Goal: Task Accomplishment & Management: Use online tool/utility

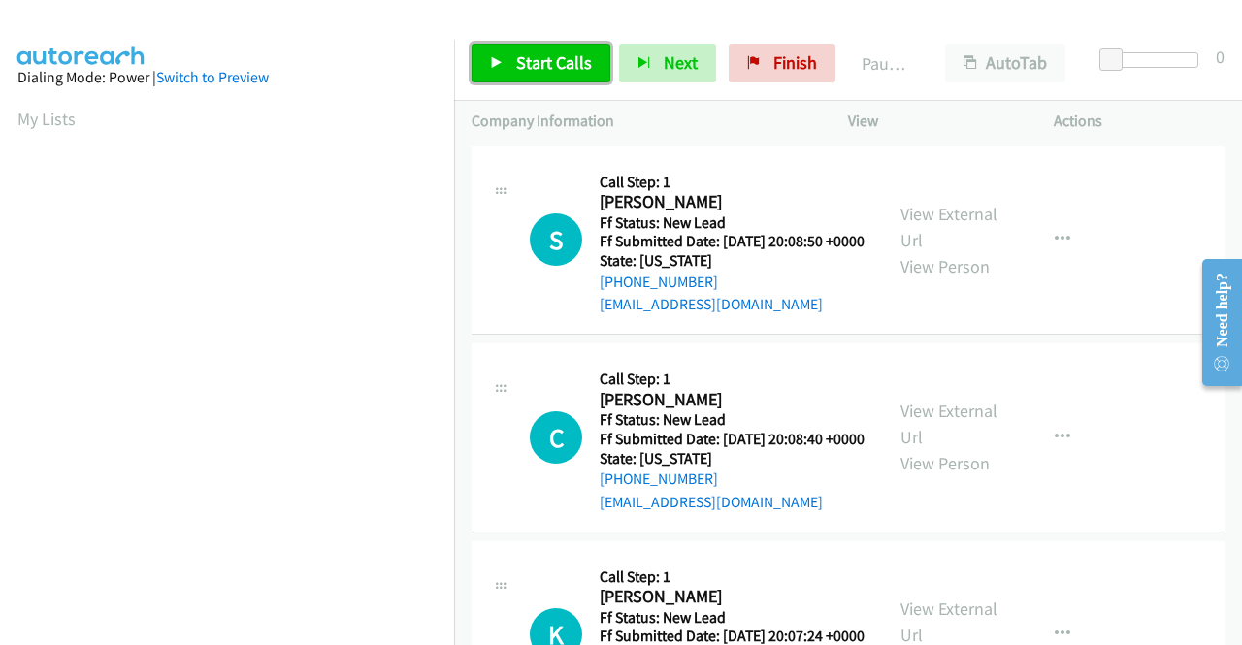
click at [562, 58] on span "Start Calls" at bounding box center [554, 62] width 76 height 22
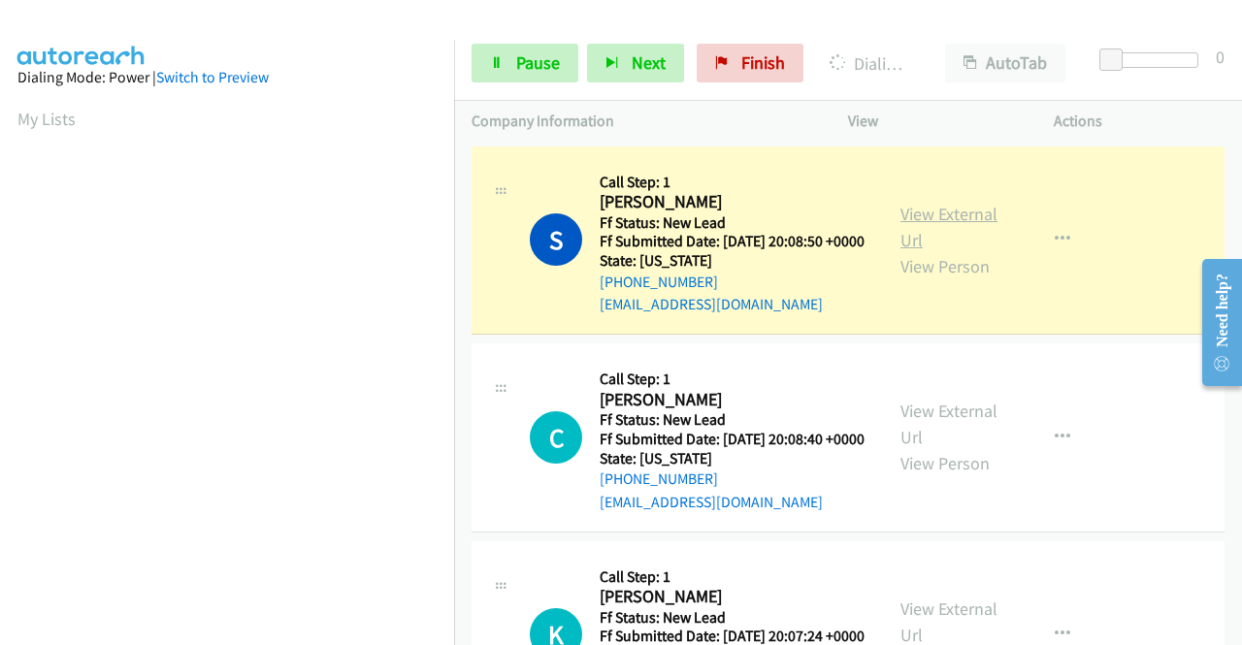
click at [933, 211] on link "View External Url" at bounding box center [948, 227] width 97 height 48
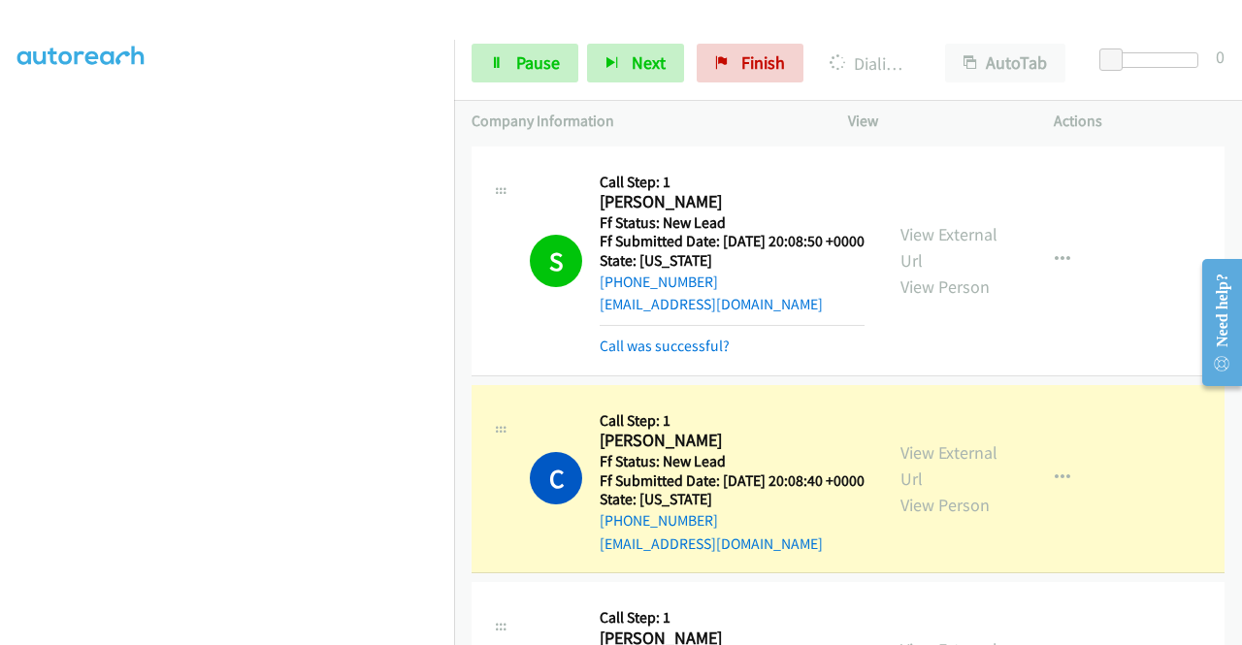
click at [1201, 488] on div "C Callback Scheduled Call Step: 1 Cristina Sanguily America/New_York Ff Status:…" at bounding box center [847, 479] width 753 height 189
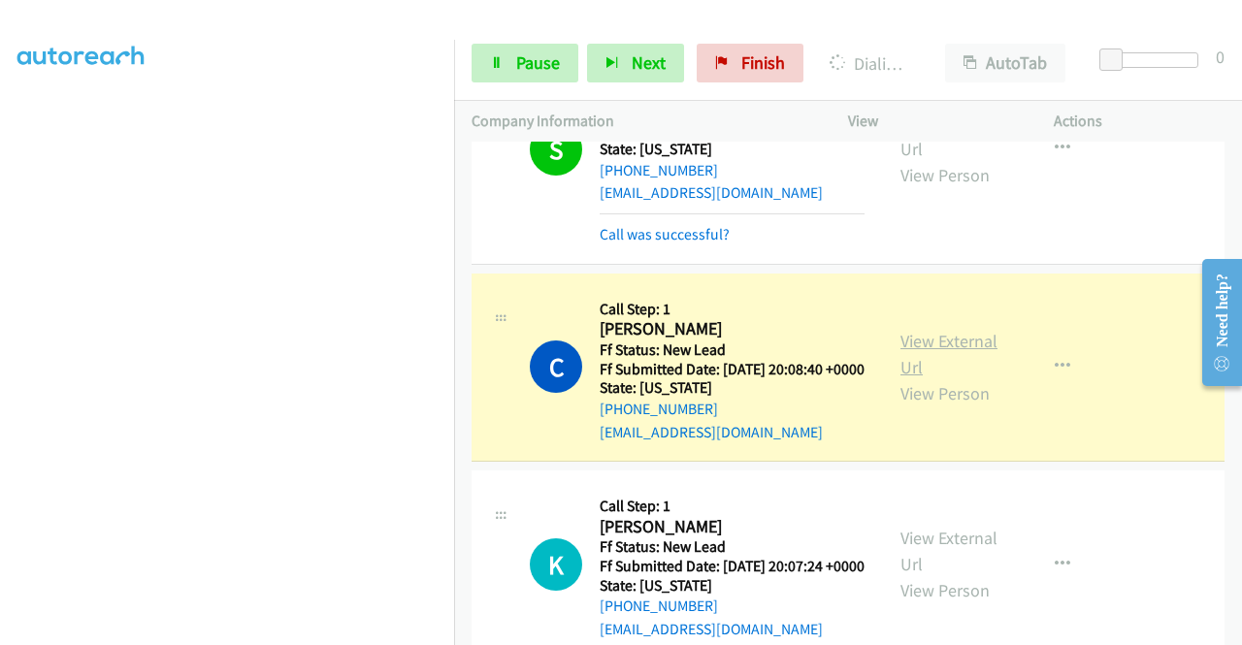
click at [932, 363] on link "View External Url" at bounding box center [948, 354] width 97 height 48
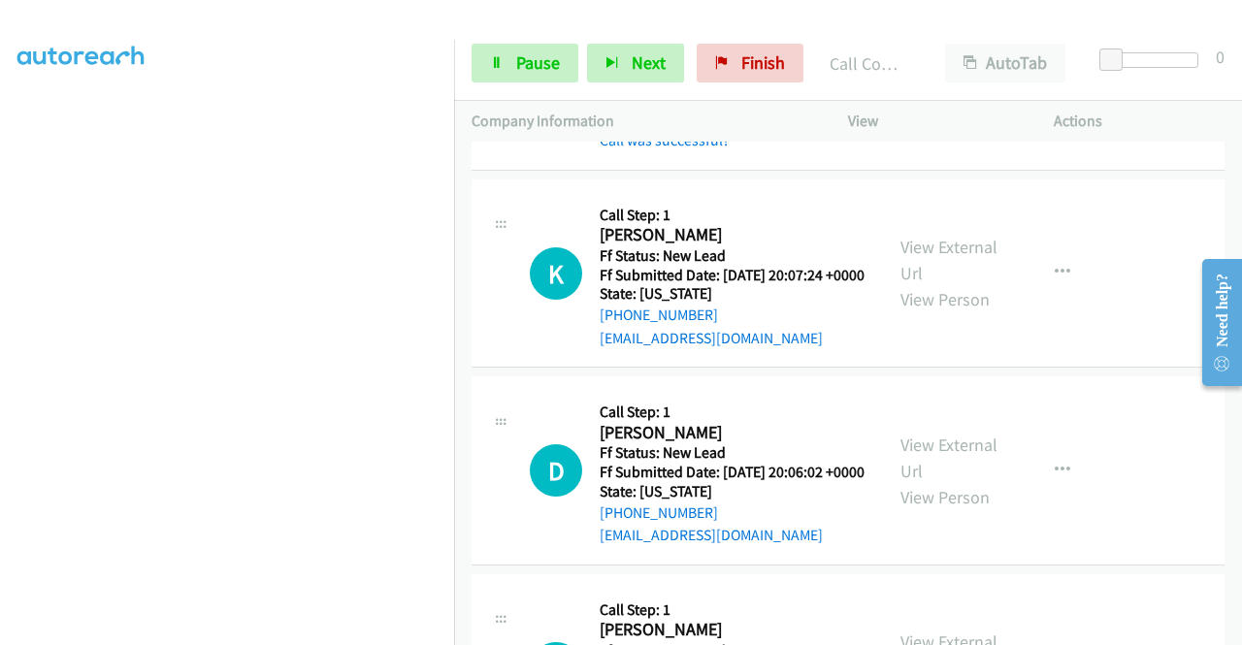
scroll to position [448, 0]
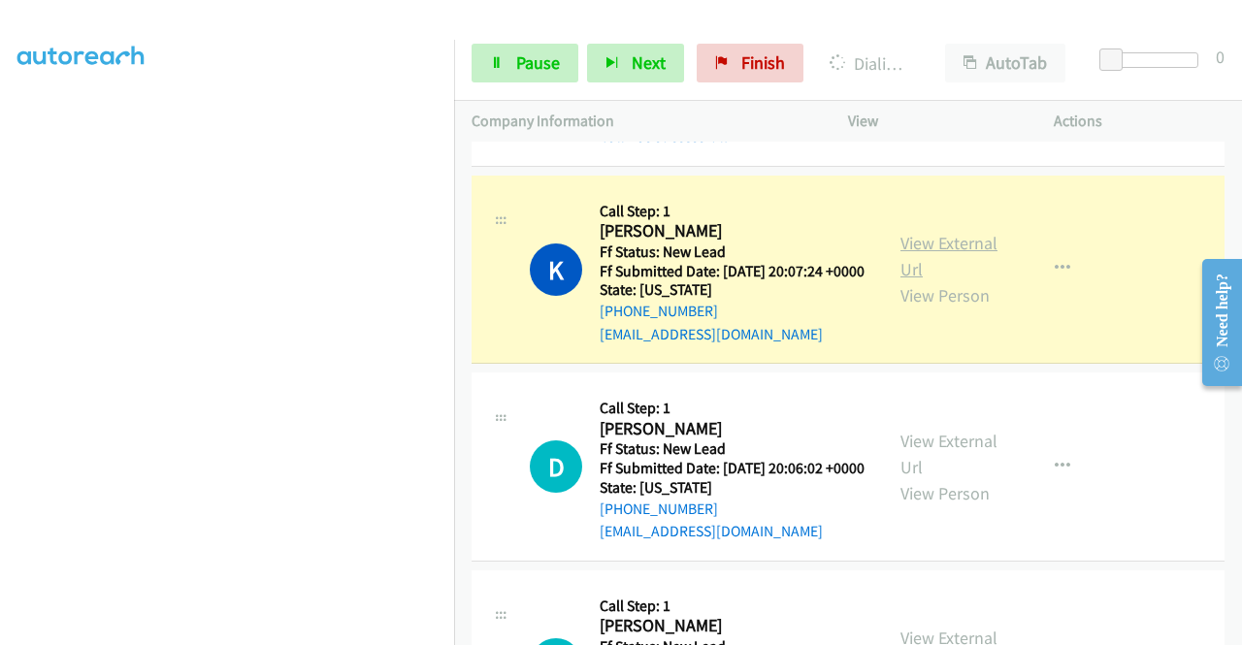
click at [907, 279] on link "View External Url" at bounding box center [948, 256] width 97 height 48
click at [541, 77] on link "Pause" at bounding box center [524, 63] width 107 height 39
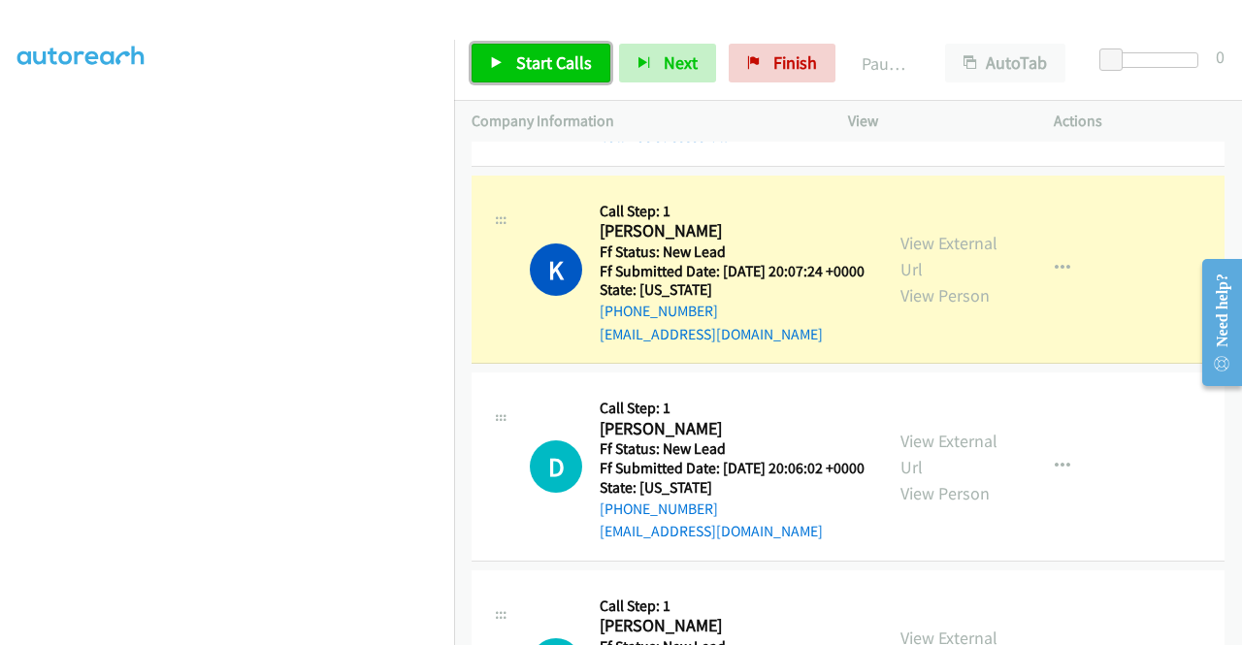
click at [518, 48] on link "Start Calls" at bounding box center [540, 63] width 139 height 39
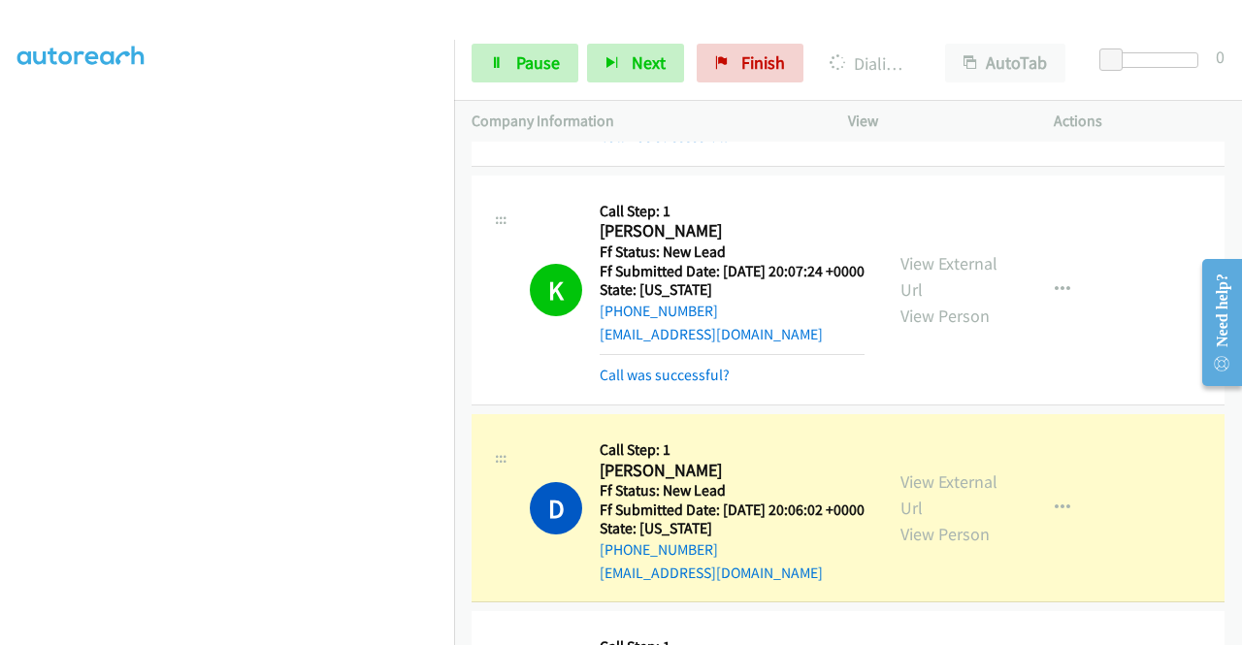
click at [0, 376] on aside "Dialing Mode: Power | Switch to Preview My Lists" at bounding box center [227, 148] width 454 height 1074
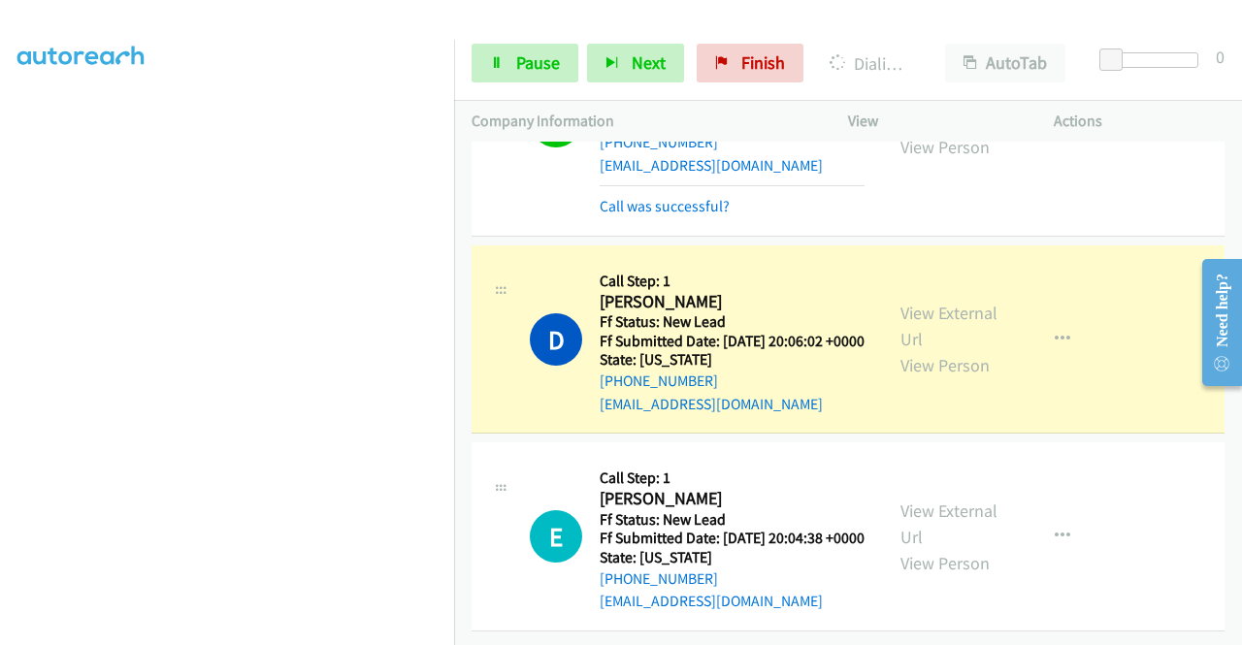
scroll to position [725, 0]
click at [951, 302] on link "View External Url" at bounding box center [948, 326] width 97 height 48
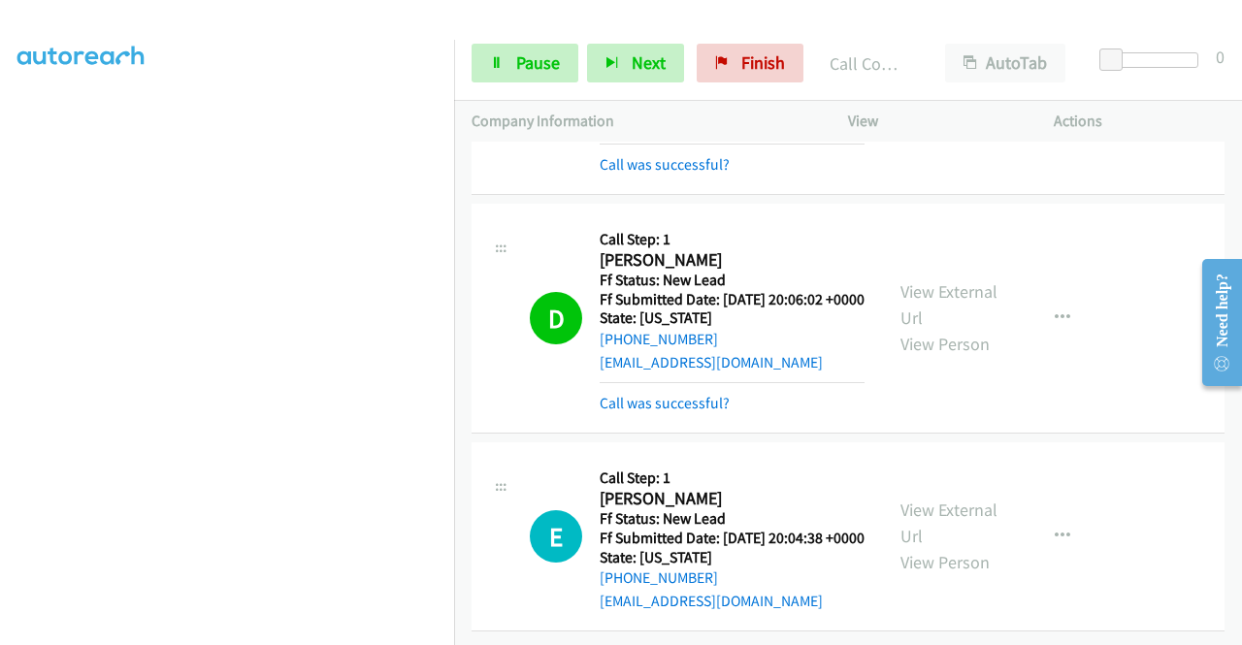
scroll to position [765, 0]
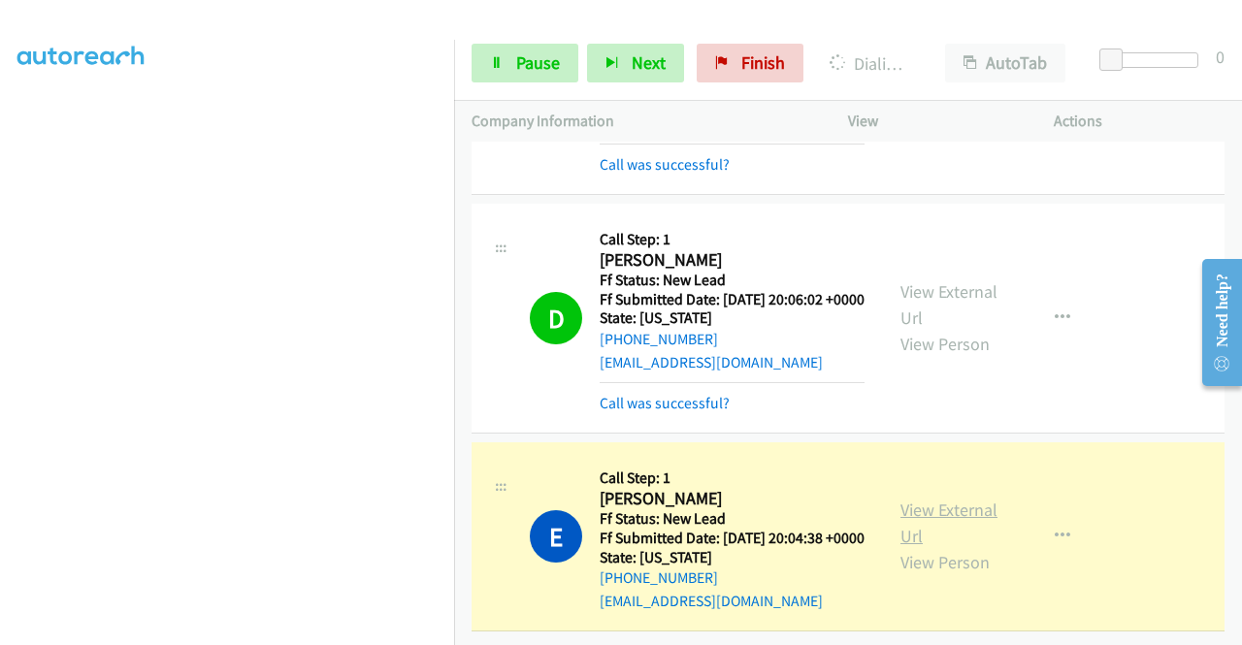
click at [966, 499] on link "View External Url" at bounding box center [948, 523] width 97 height 48
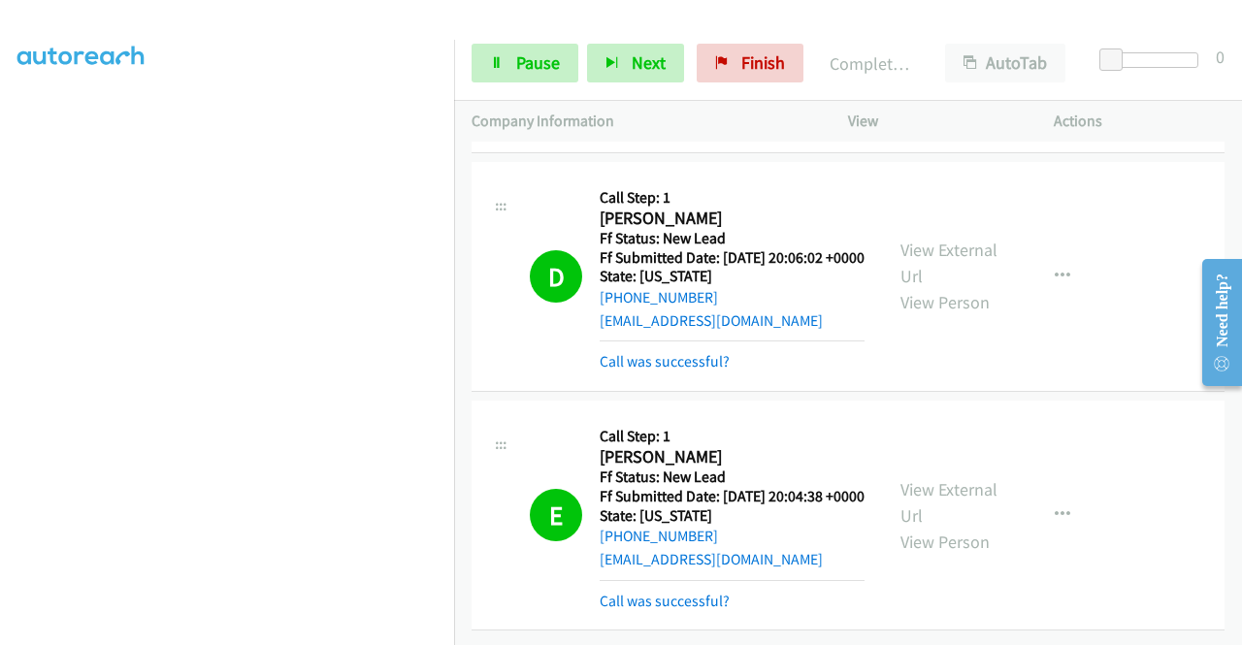
scroll to position [0, 0]
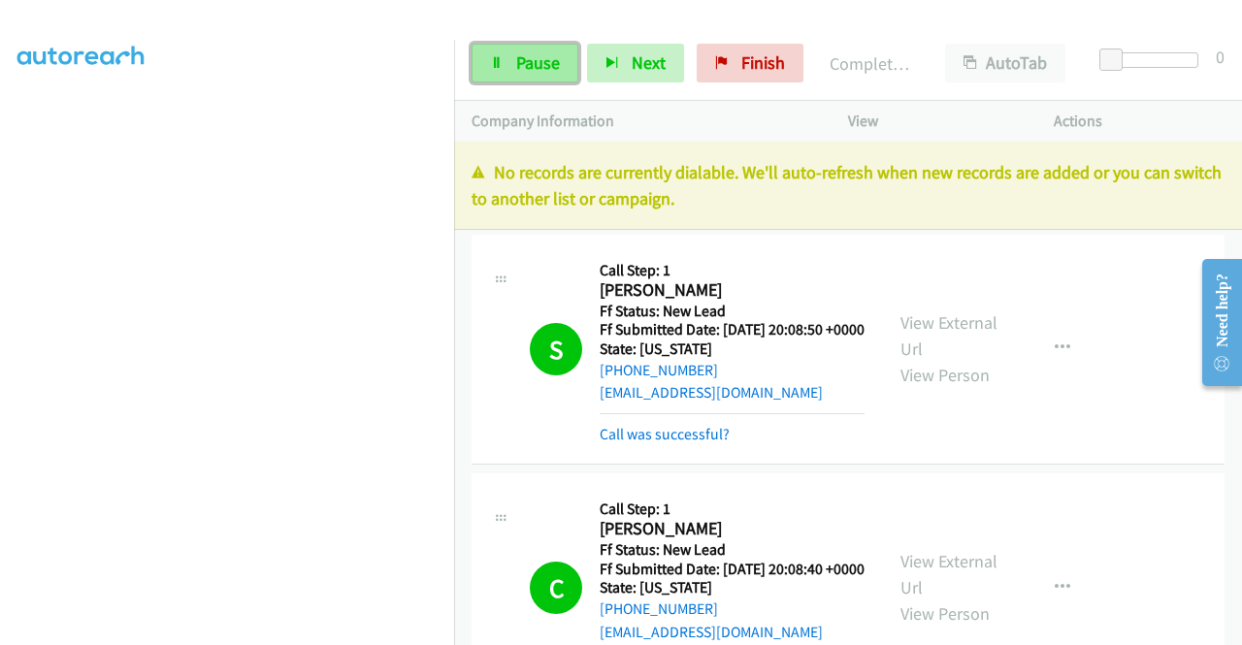
click at [545, 51] on span "Pause" at bounding box center [538, 62] width 44 height 22
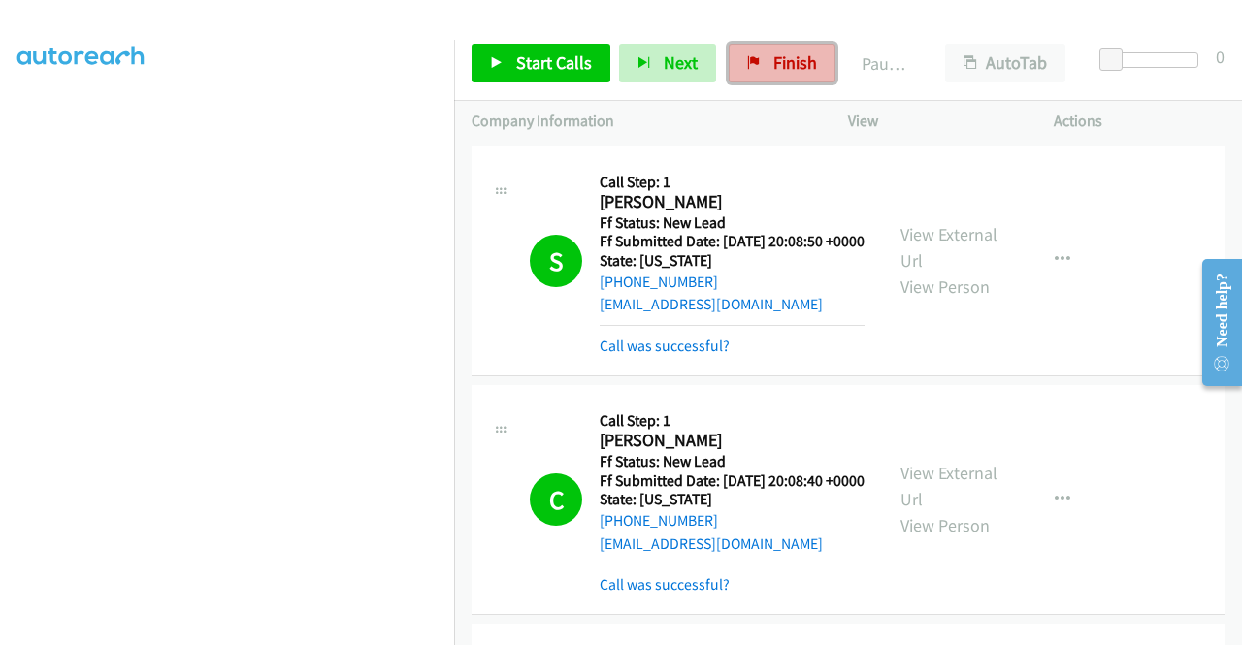
click at [775, 59] on span "Finish" at bounding box center [795, 62] width 44 height 22
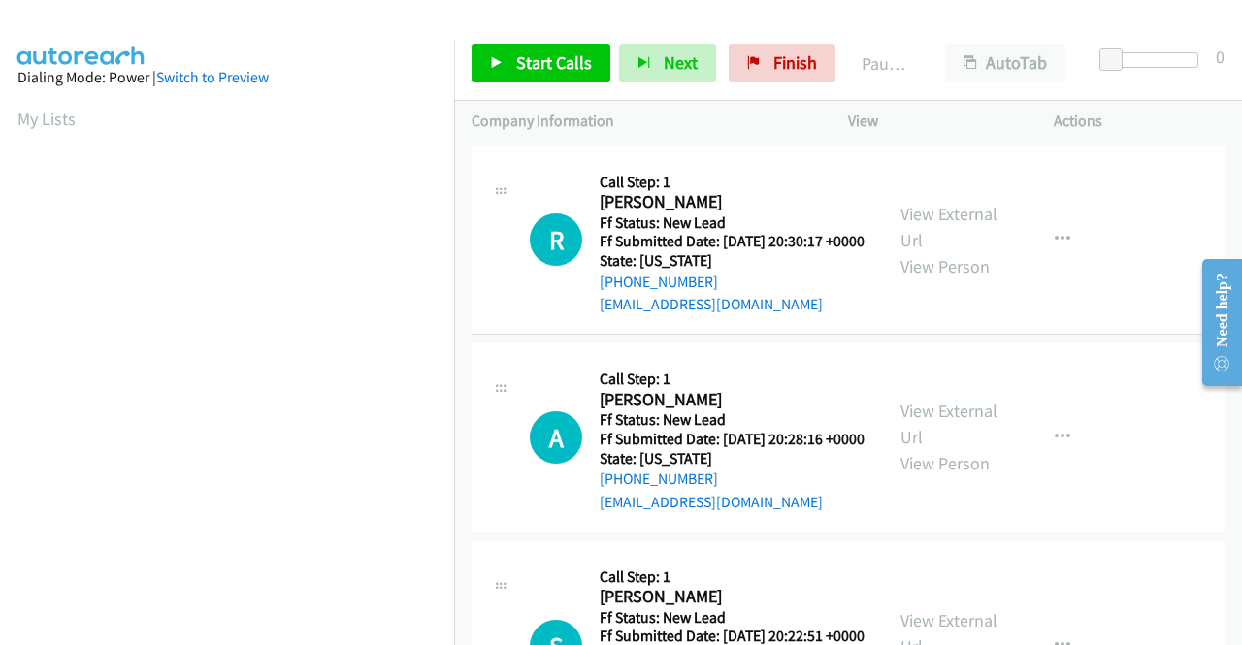
click at [551, 39] on div "Start Calls Pause Next Finish Paused AutoTab AutoTab 0" at bounding box center [848, 63] width 788 height 75
click at [537, 62] on span "Start Calls" at bounding box center [554, 62] width 76 height 22
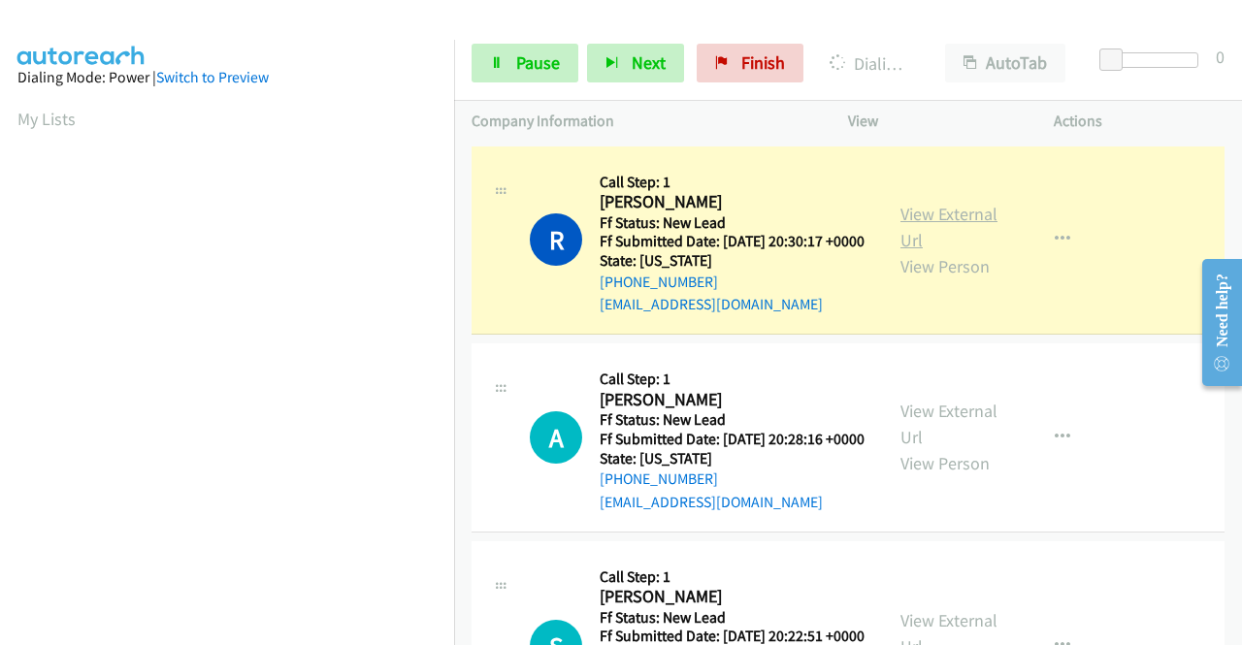
click at [903, 218] on link "View External Url" at bounding box center [948, 227] width 97 height 48
click at [0, 328] on aside "Dialing Mode: Power | Switch to Preview My Lists" at bounding box center [227, 148] width 454 height 1074
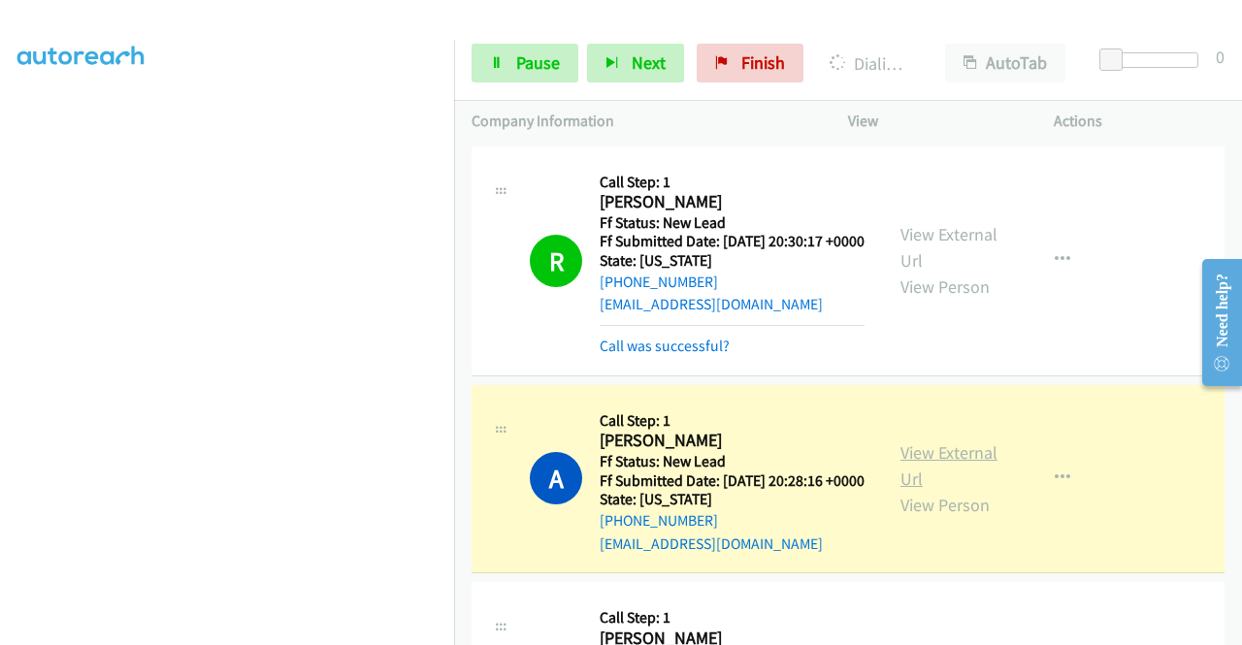
click at [921, 472] on link "View External Url" at bounding box center [948, 465] width 97 height 48
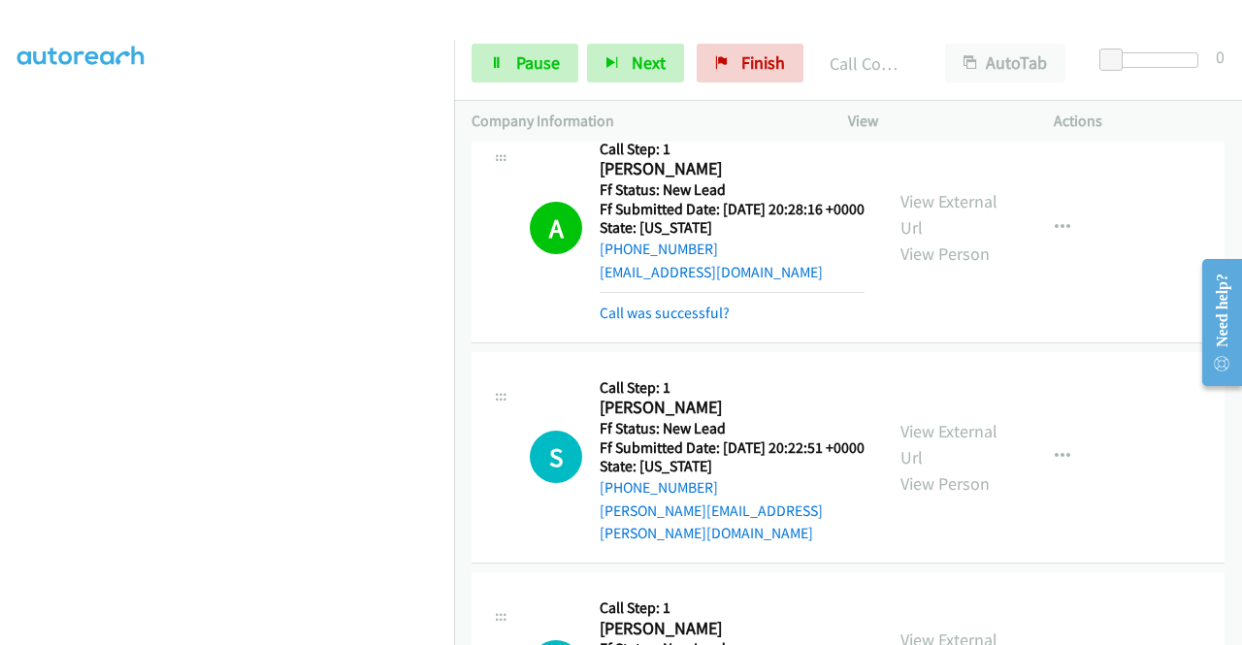
scroll to position [468, 0]
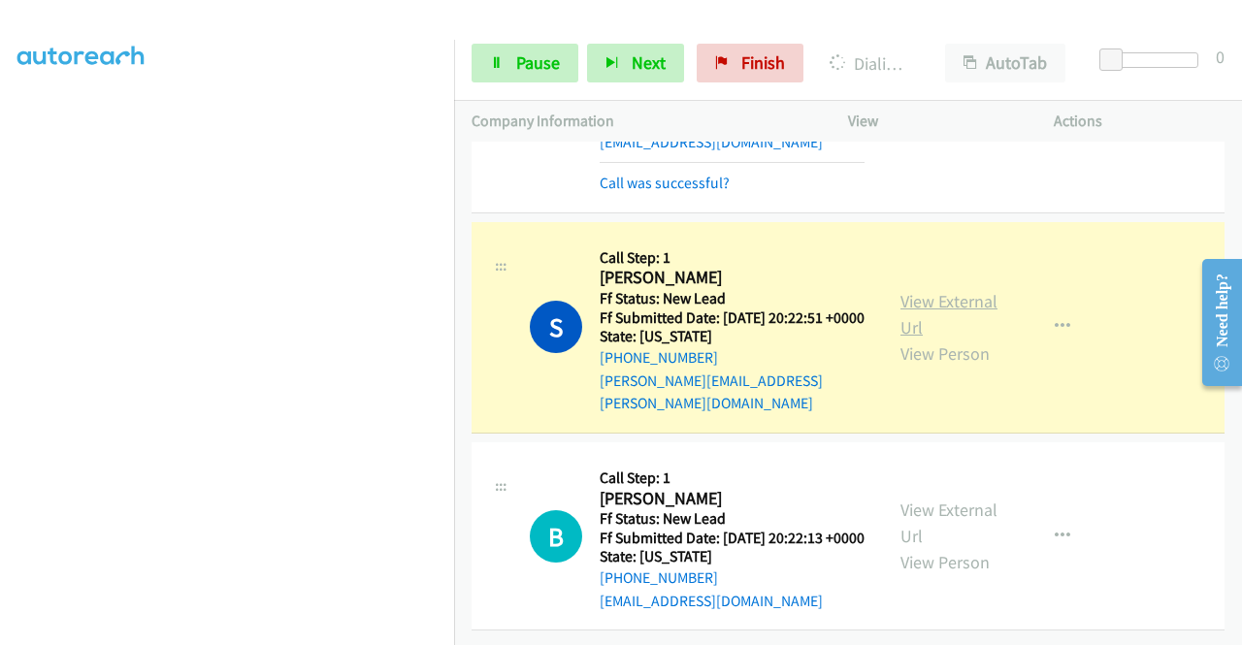
click at [939, 290] on link "View External Url" at bounding box center [948, 314] width 97 height 48
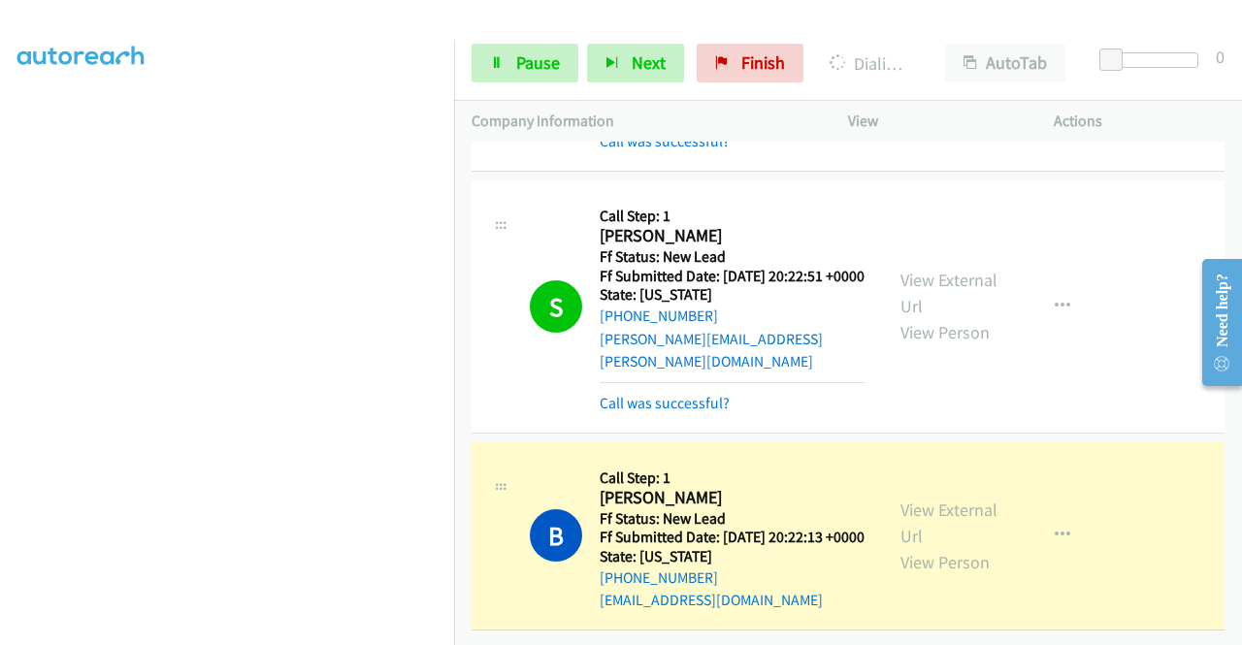
click at [947, 513] on div "View External Url View Person View External Url Email Schedule/Manage Callback …" at bounding box center [994, 536] width 223 height 153
click at [921, 529] on link "View External Url" at bounding box center [948, 523] width 97 height 48
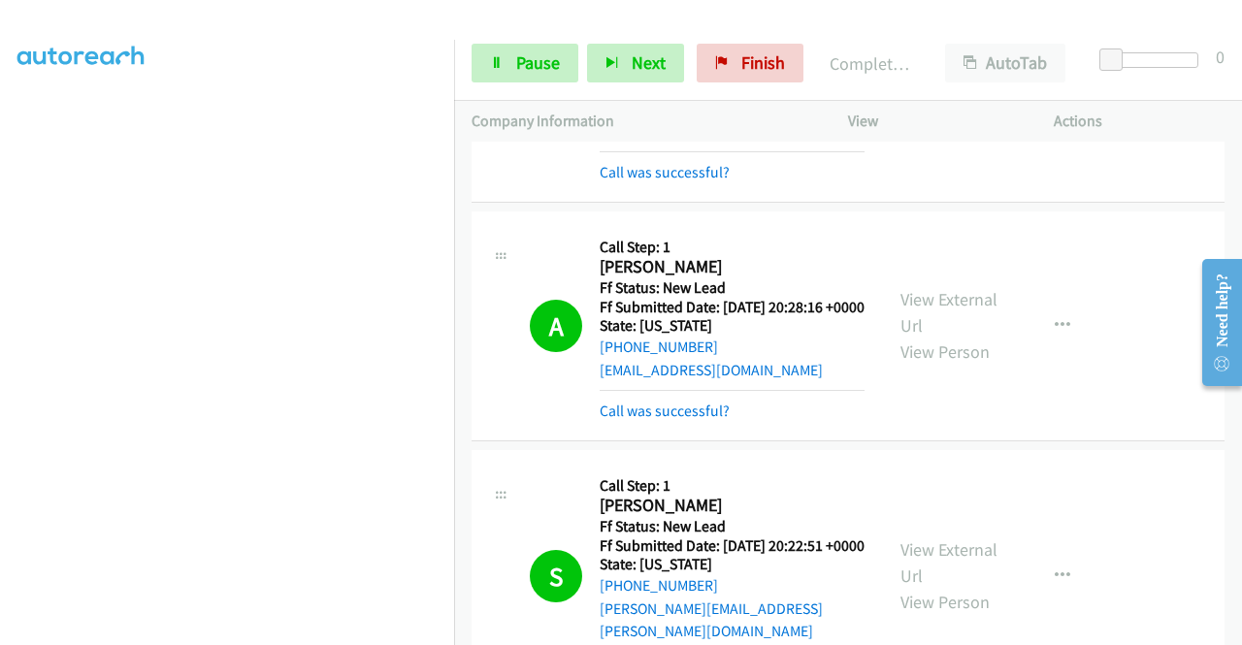
scroll to position [0, 0]
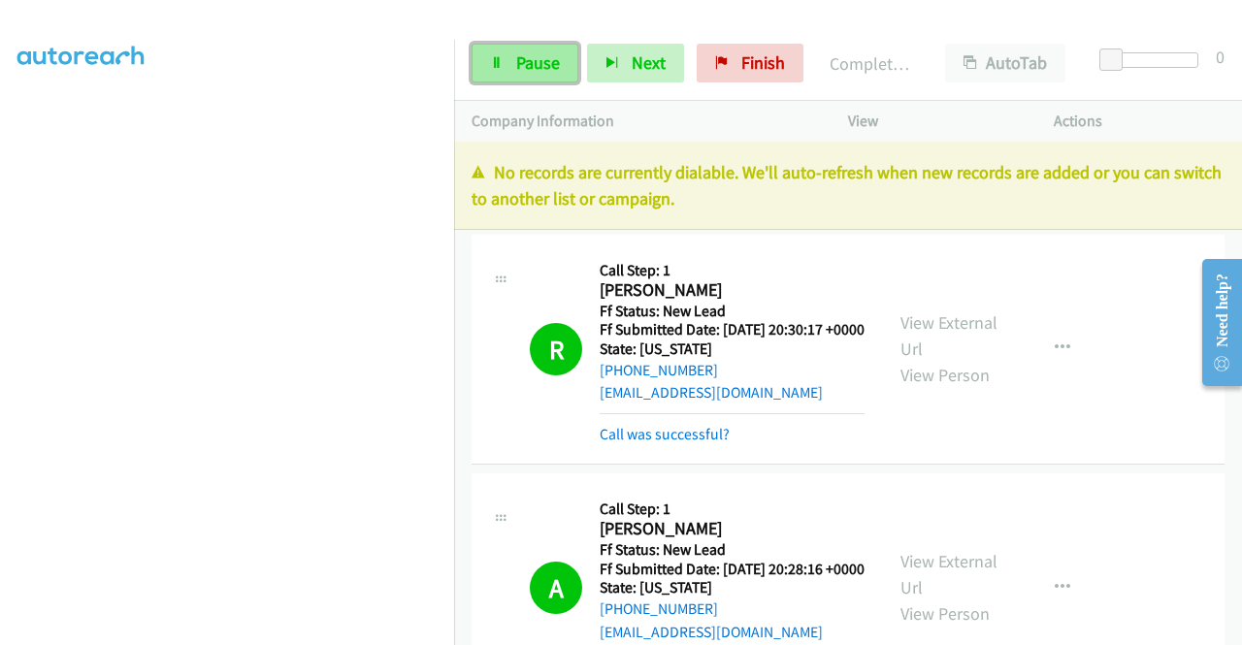
click at [512, 64] on link "Pause" at bounding box center [524, 63] width 107 height 39
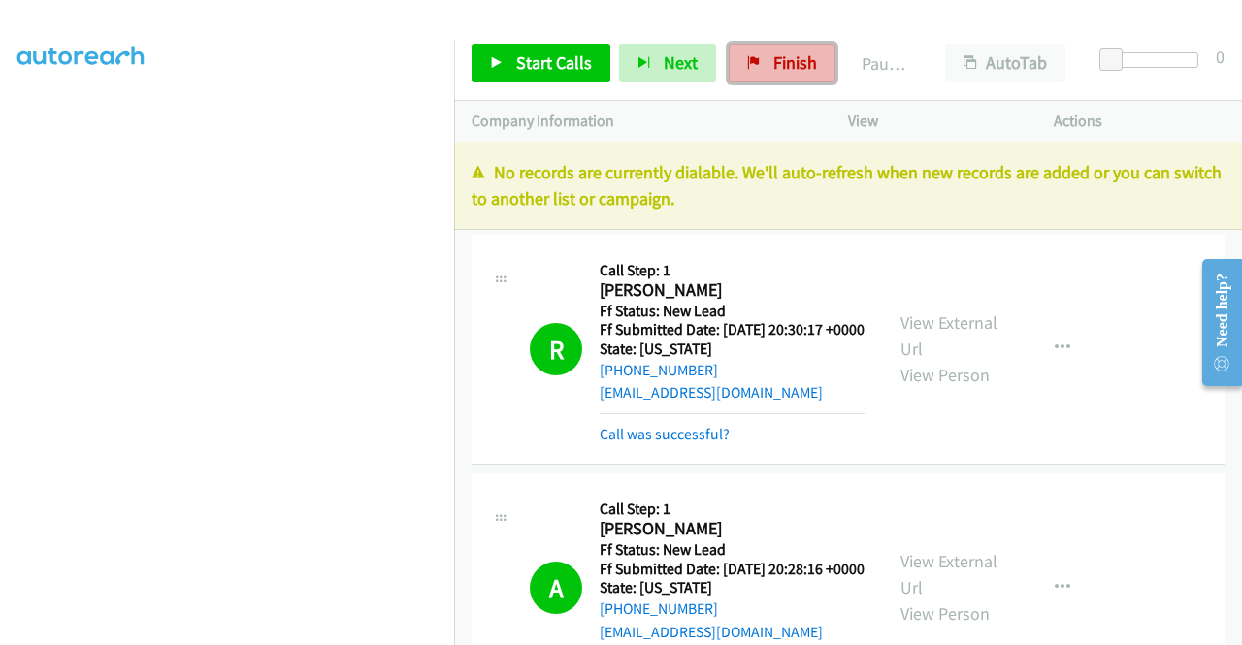
click at [782, 50] on link "Finish" at bounding box center [781, 63] width 107 height 39
